Goal: Check status: Check status

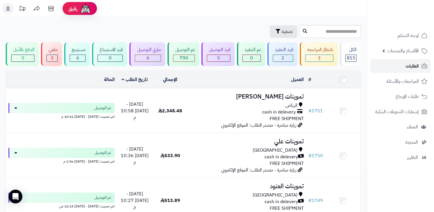
click at [409, 68] on span "الطلبات" at bounding box center [411, 66] width 13 height 8
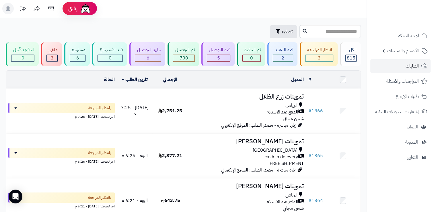
click at [410, 65] on span "الطلبات" at bounding box center [411, 66] width 13 height 8
click at [269, 33] on button "تصفية" at bounding box center [283, 31] width 28 height 13
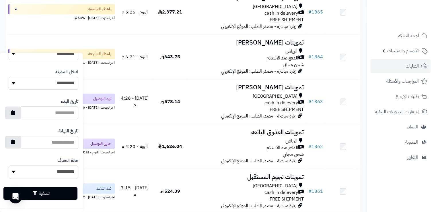
scroll to position [303, 0]
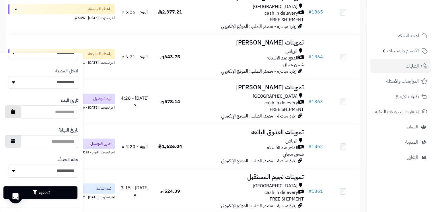
click at [16, 115] on button "button" at bounding box center [13, 111] width 16 height 13
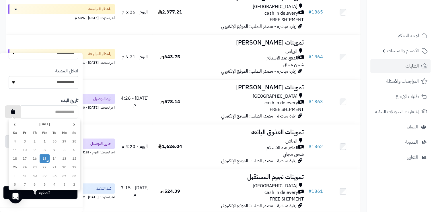
type input "**********"
click at [45, 159] on td "15" at bounding box center [45, 158] width 10 height 9
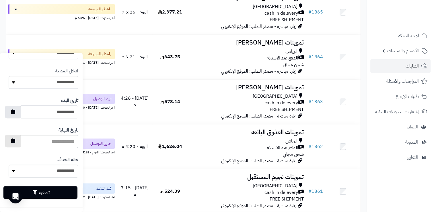
click at [15, 143] on icon "button" at bounding box center [13, 140] width 4 height 5
type input "**********"
click at [48, 189] on button "تصفية" at bounding box center [40, 191] width 74 height 13
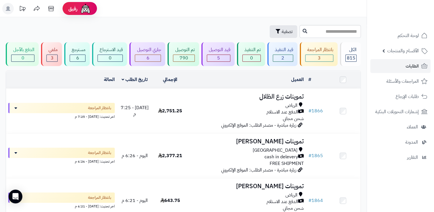
click at [345, 80] on td at bounding box center [343, 79] width 36 height 17
